Goal: Task Accomplishment & Management: Use online tool/utility

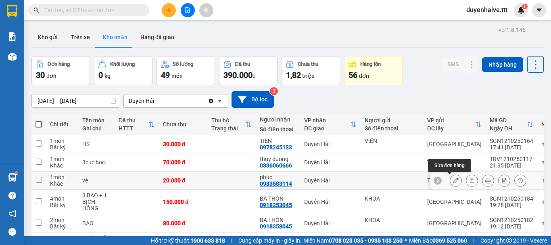
click at [453, 178] on icon at bounding box center [456, 180] width 6 height 6
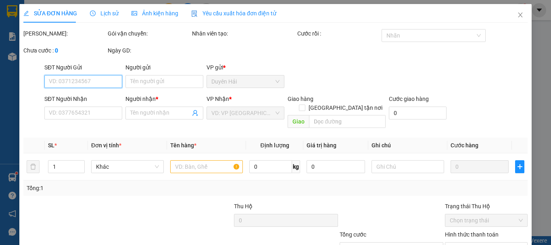
type input "0983583114"
type input "phúc"
type input "20.000"
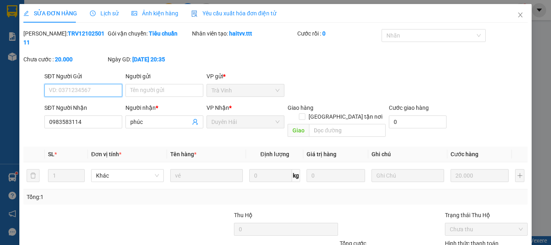
scroll to position [55, 0]
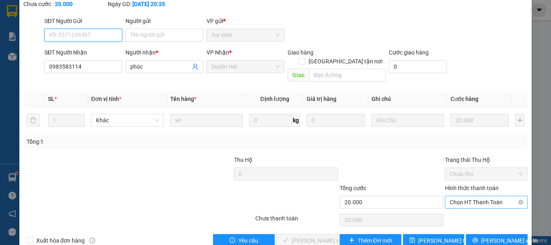
click at [472, 196] on span "Chọn HT Thanh Toán" at bounding box center [486, 202] width 73 height 12
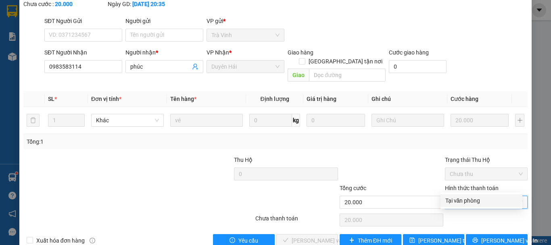
click at [470, 203] on div "Tại văn phòng" at bounding box center [481, 200] width 72 height 9
type input "0"
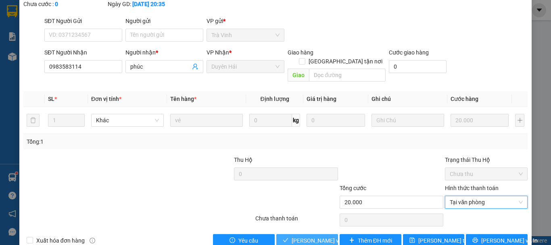
click at [302, 236] on span "[PERSON_NAME] và Giao hàng" at bounding box center [330, 240] width 77 height 9
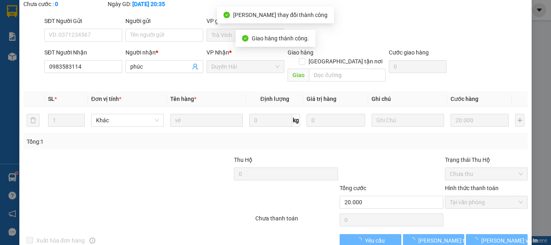
scroll to position [0, 0]
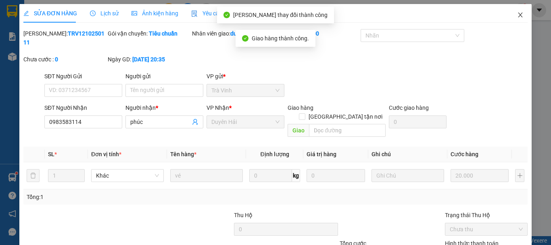
click at [517, 15] on icon "close" at bounding box center [520, 15] width 6 height 6
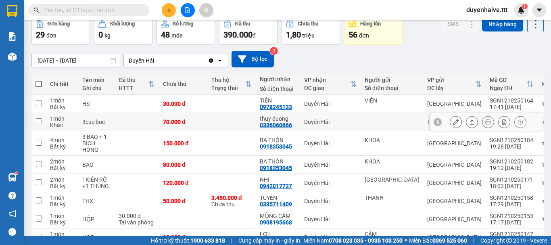
scroll to position [123, 0]
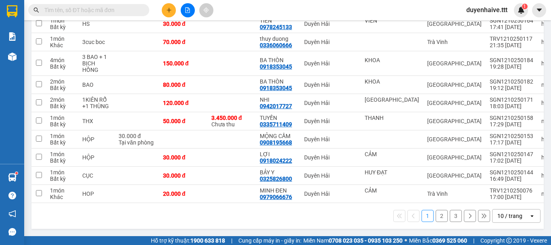
click at [502, 212] on div "10 / trang" at bounding box center [509, 216] width 25 height 8
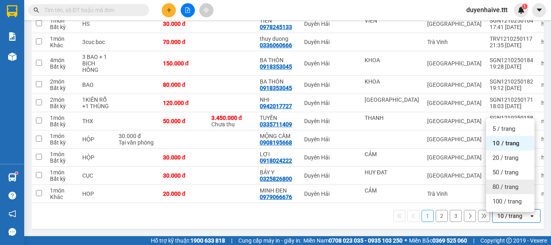
click at [504, 189] on div "80 / trang" at bounding box center [510, 186] width 48 height 15
